Goal: Information Seeking & Learning: Understand process/instructions

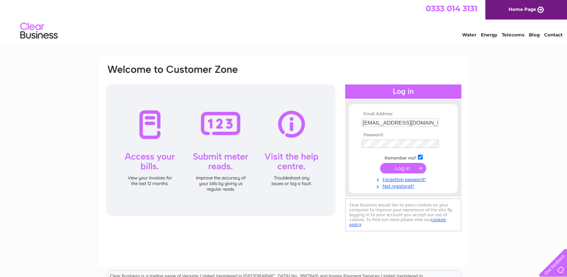
click at [410, 168] on input "submit" at bounding box center [403, 168] width 46 height 10
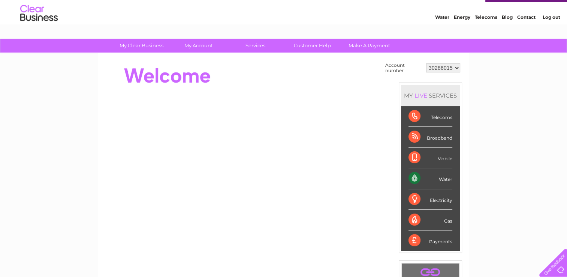
scroll to position [16, 0]
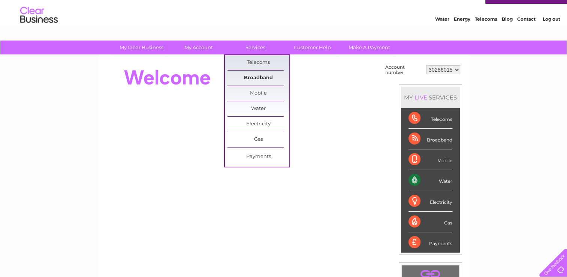
click at [259, 80] on link "Broadband" at bounding box center [259, 77] width 62 height 15
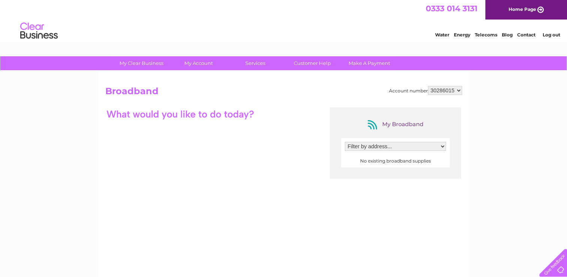
click at [440, 144] on select "Filter by address..." at bounding box center [395, 146] width 101 height 9
click at [484, 97] on div "My Clear Business Login Details My Details My Preferences Link Account My Accou…" at bounding box center [283, 243] width 567 height 374
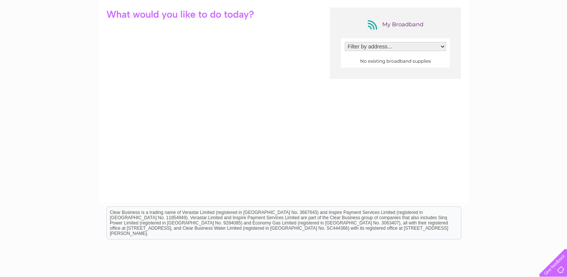
scroll to position [100, 0]
click at [442, 48] on select "Filter by address..." at bounding box center [395, 45] width 101 height 9
drag, startPoint x: 442, startPoint y: 48, endPoint x: 566, endPoint y: 129, distance: 147.3
click at [566, 129] on div "My Clear Business Login Details My Details My Preferences Link Account My Accou…" at bounding box center [283, 143] width 567 height 374
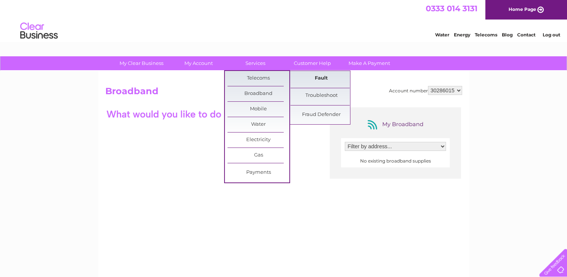
click at [318, 78] on link "Fault" at bounding box center [322, 78] width 62 height 15
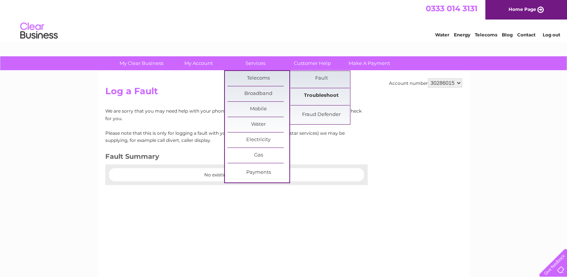
click at [318, 98] on link "Troubleshoot" at bounding box center [322, 95] width 62 height 15
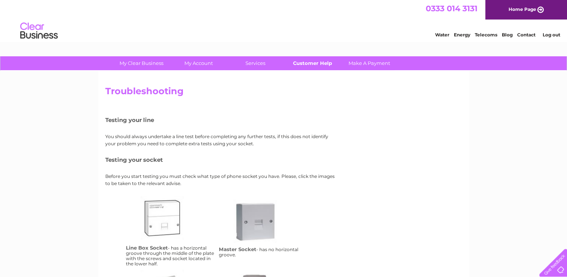
click at [307, 63] on link "Customer Help" at bounding box center [313, 63] width 62 height 14
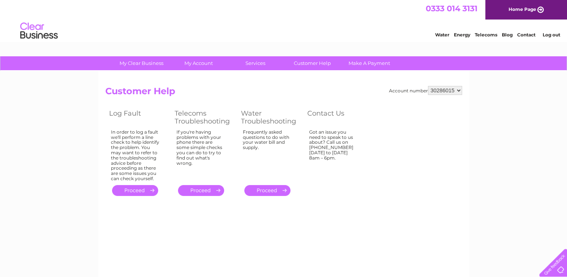
click at [198, 188] on link "." at bounding box center [201, 190] width 46 height 11
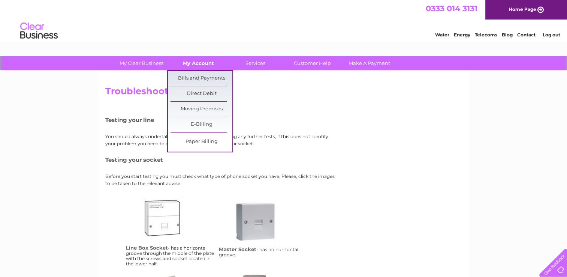
click at [181, 64] on link "My Account" at bounding box center [199, 63] width 62 height 14
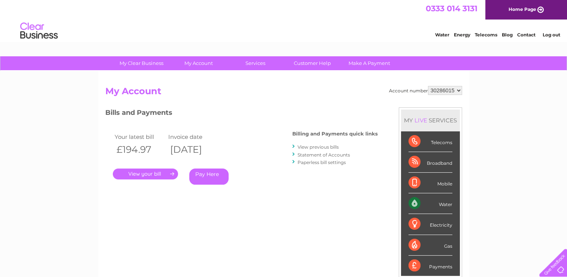
click at [537, 7] on link "Home Page" at bounding box center [526, 9] width 82 height 19
